Goal: Information Seeking & Learning: Learn about a topic

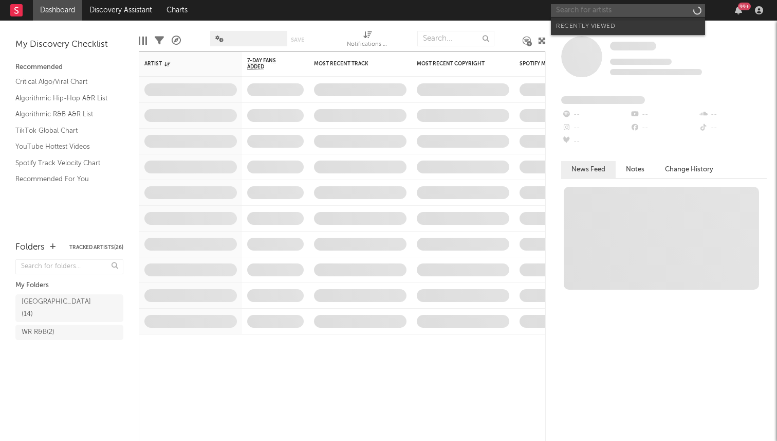
click at [610, 12] on input "text" at bounding box center [628, 10] width 154 height 13
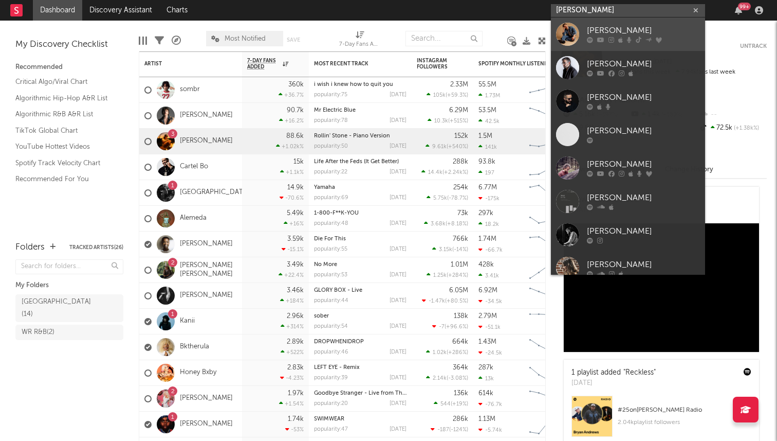
type input "[PERSON_NAME]"
click at [611, 26] on div "[PERSON_NAME]" at bounding box center [643, 31] width 113 height 12
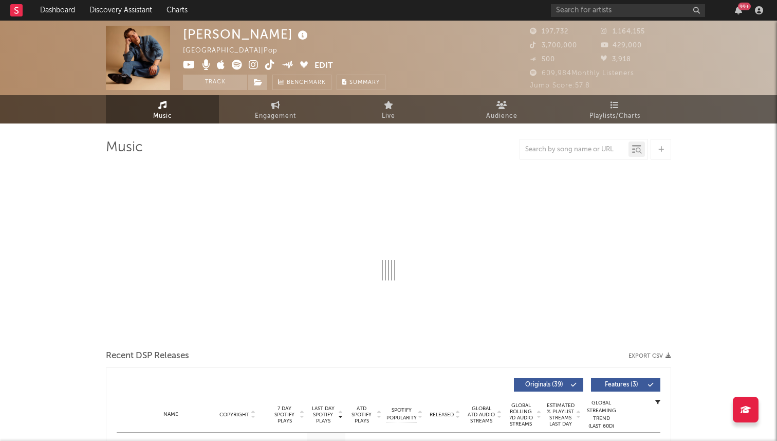
select select "6m"
